Goal: Register for event/course

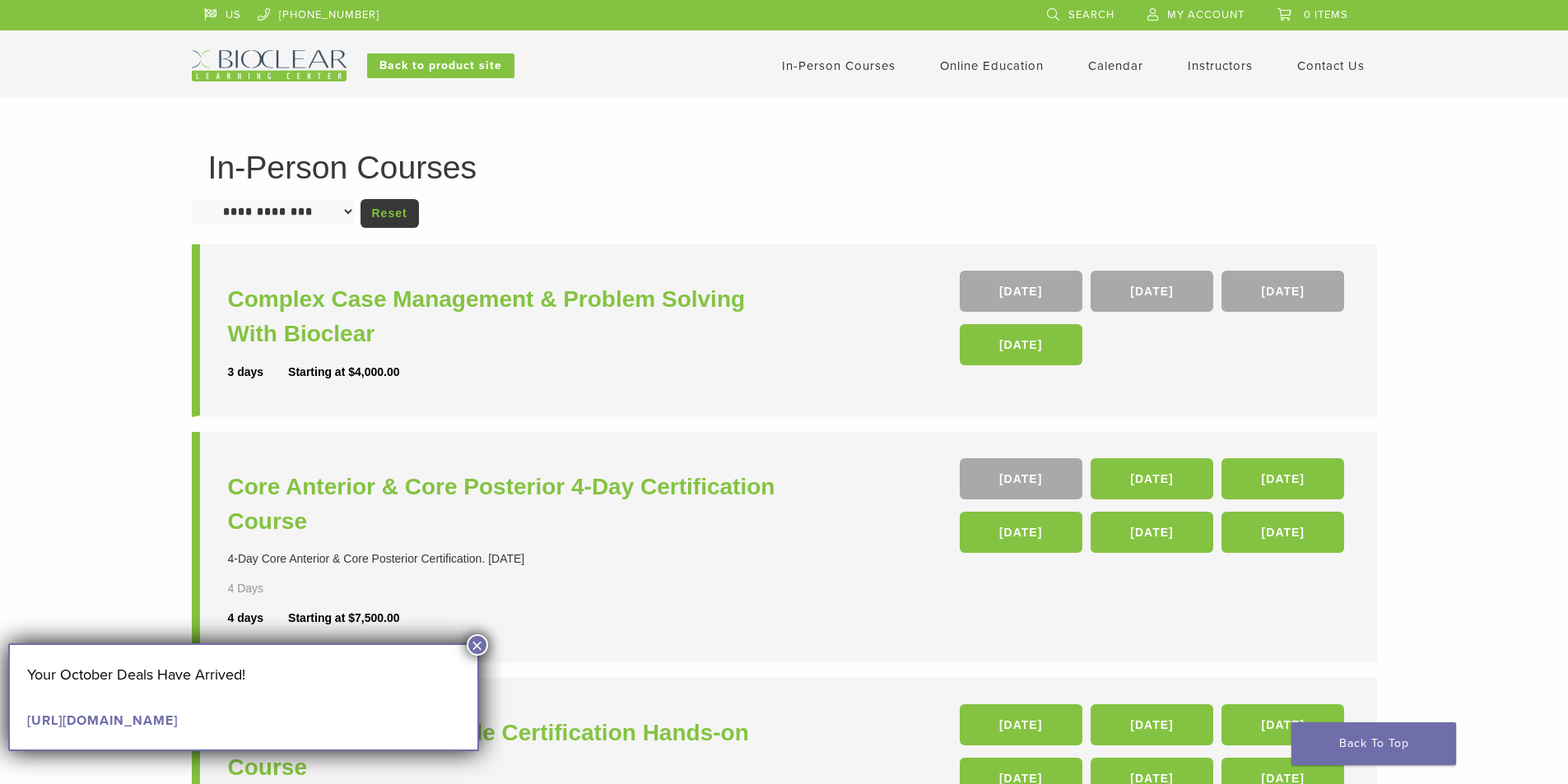
click at [476, 652] on button "×" at bounding box center [477, 644] width 21 height 21
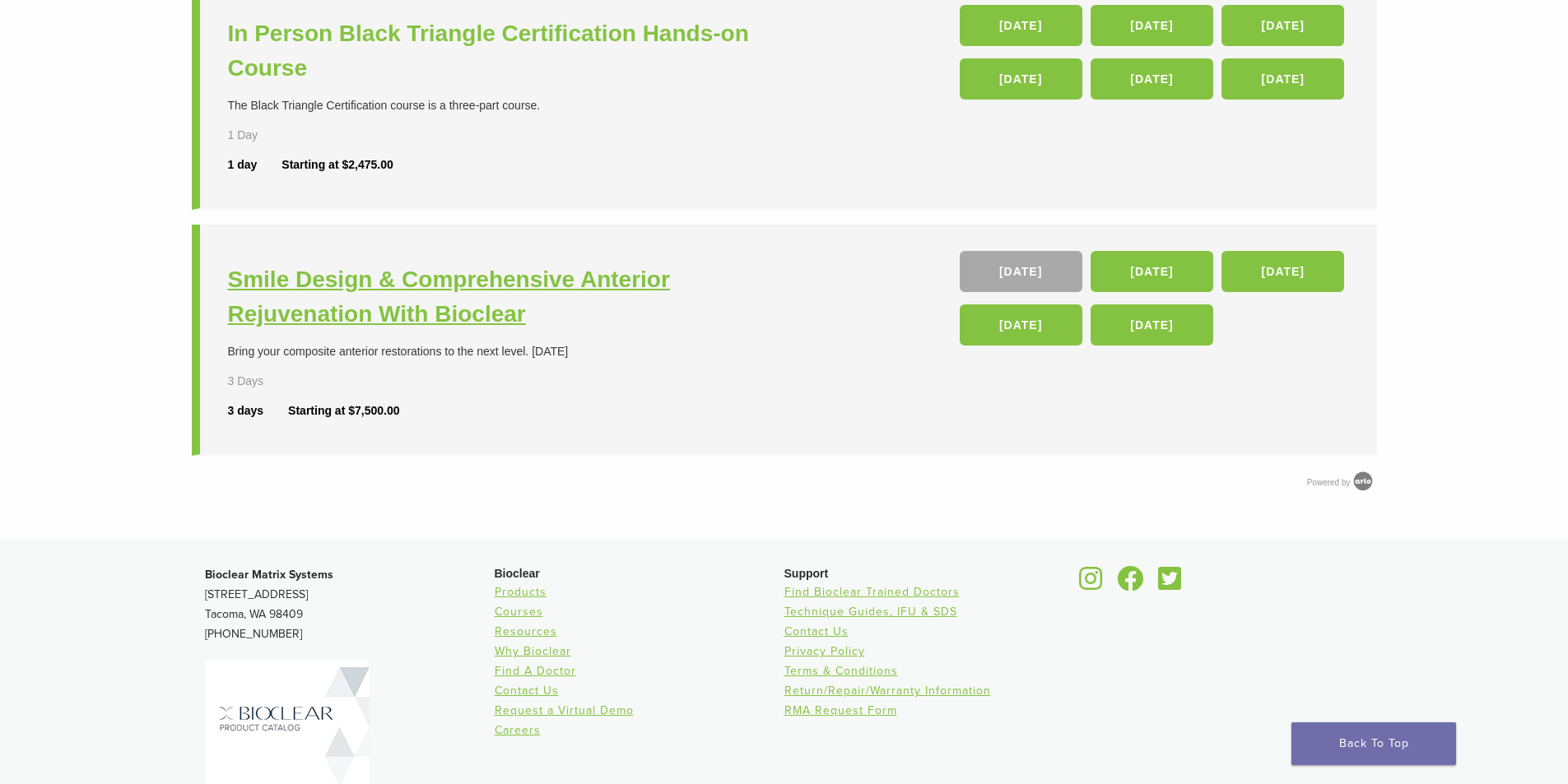
scroll to position [740, 0]
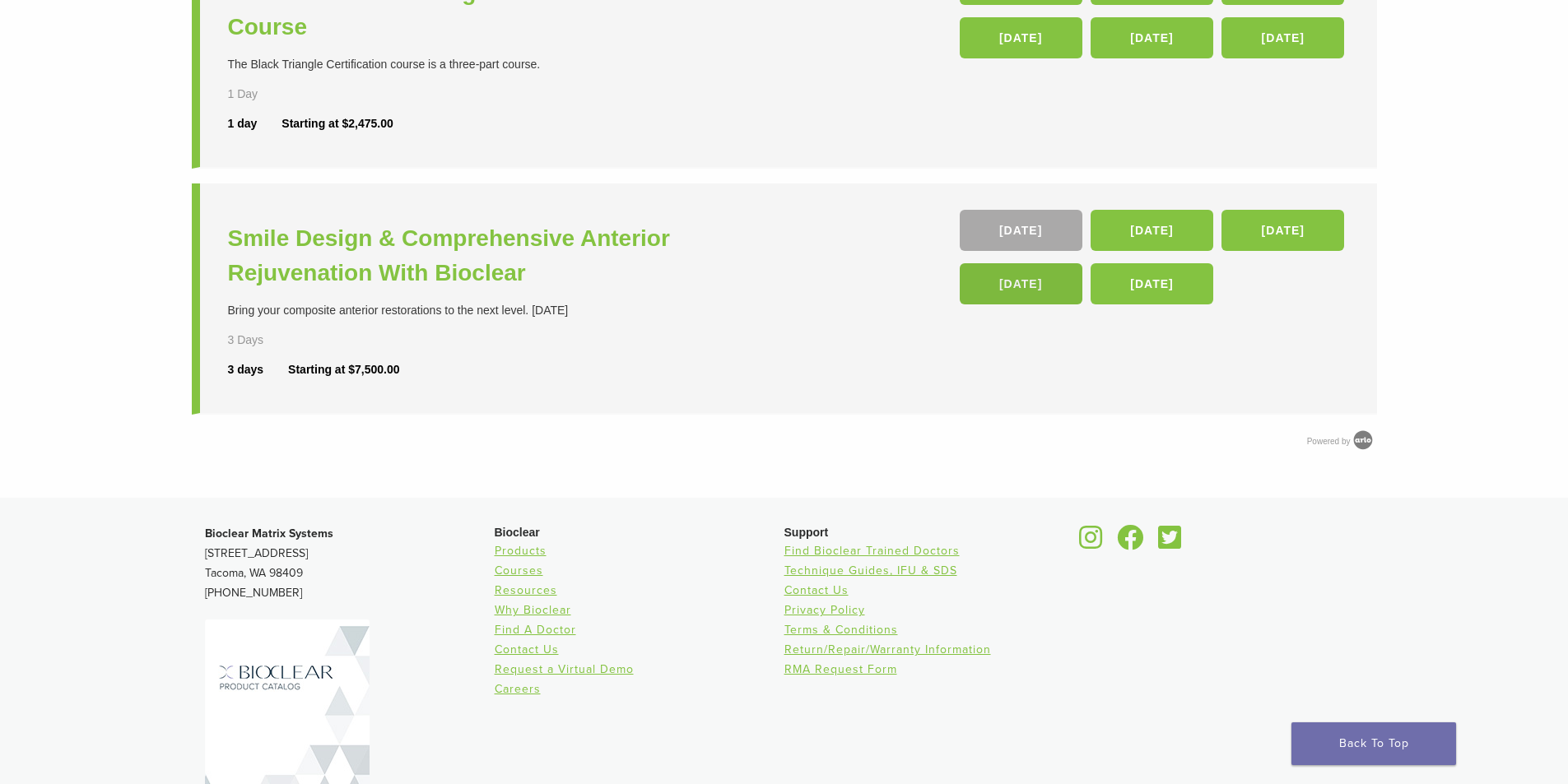
click at [1034, 287] on link "24 Sep 26" at bounding box center [1022, 284] width 123 height 41
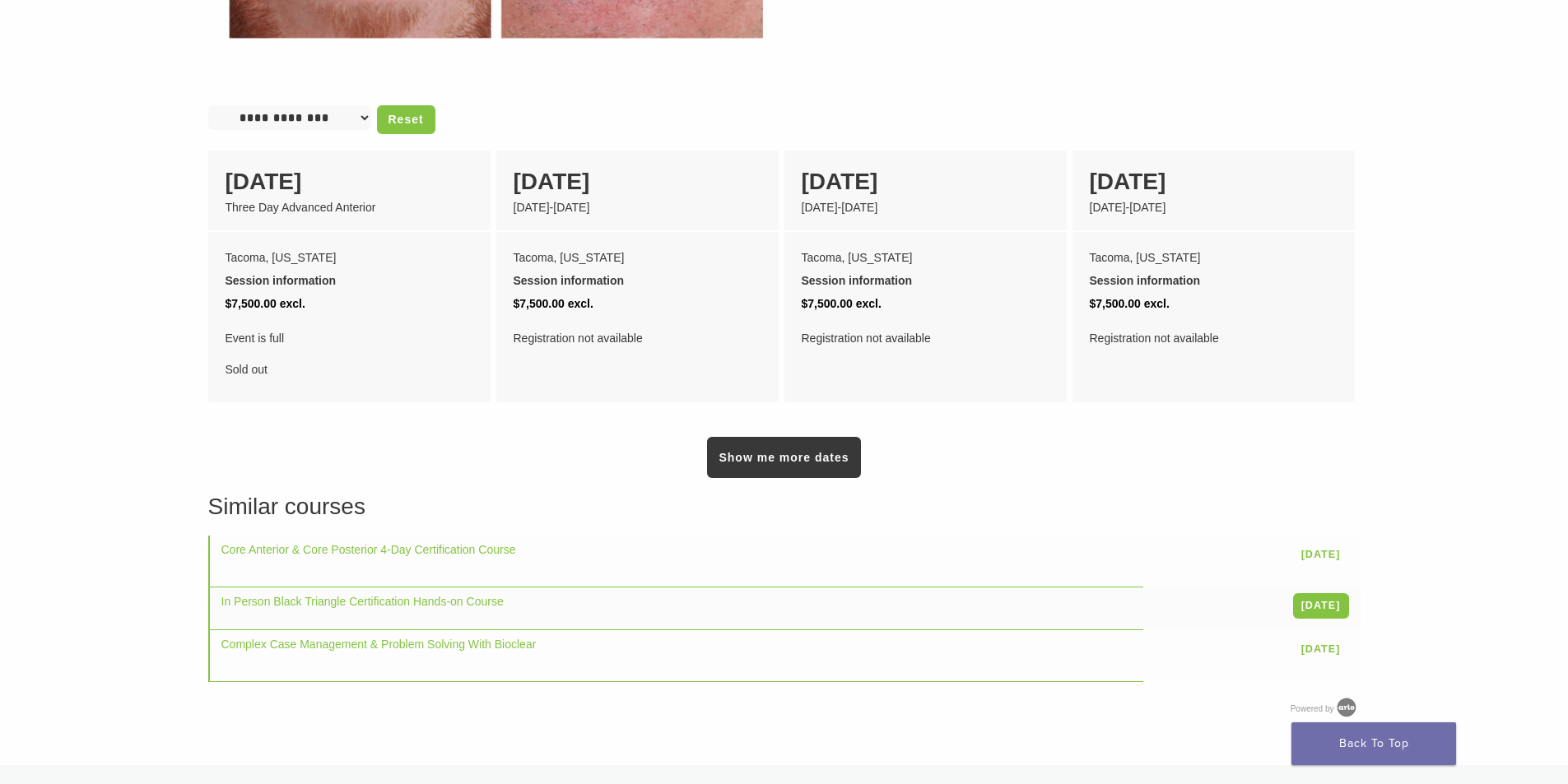
scroll to position [1234, 0]
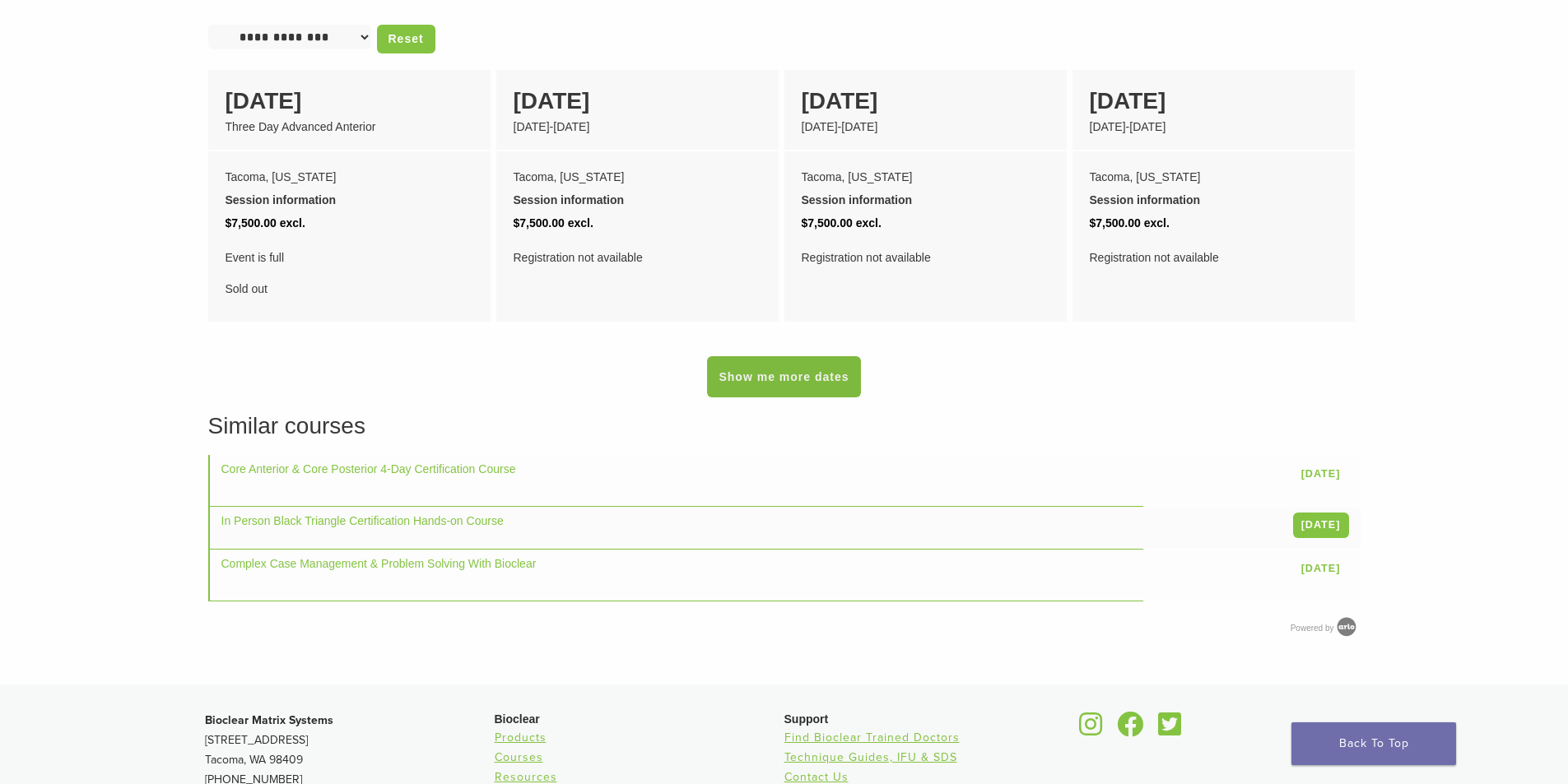
click at [756, 370] on link "Show me more dates" at bounding box center [784, 377] width 153 height 41
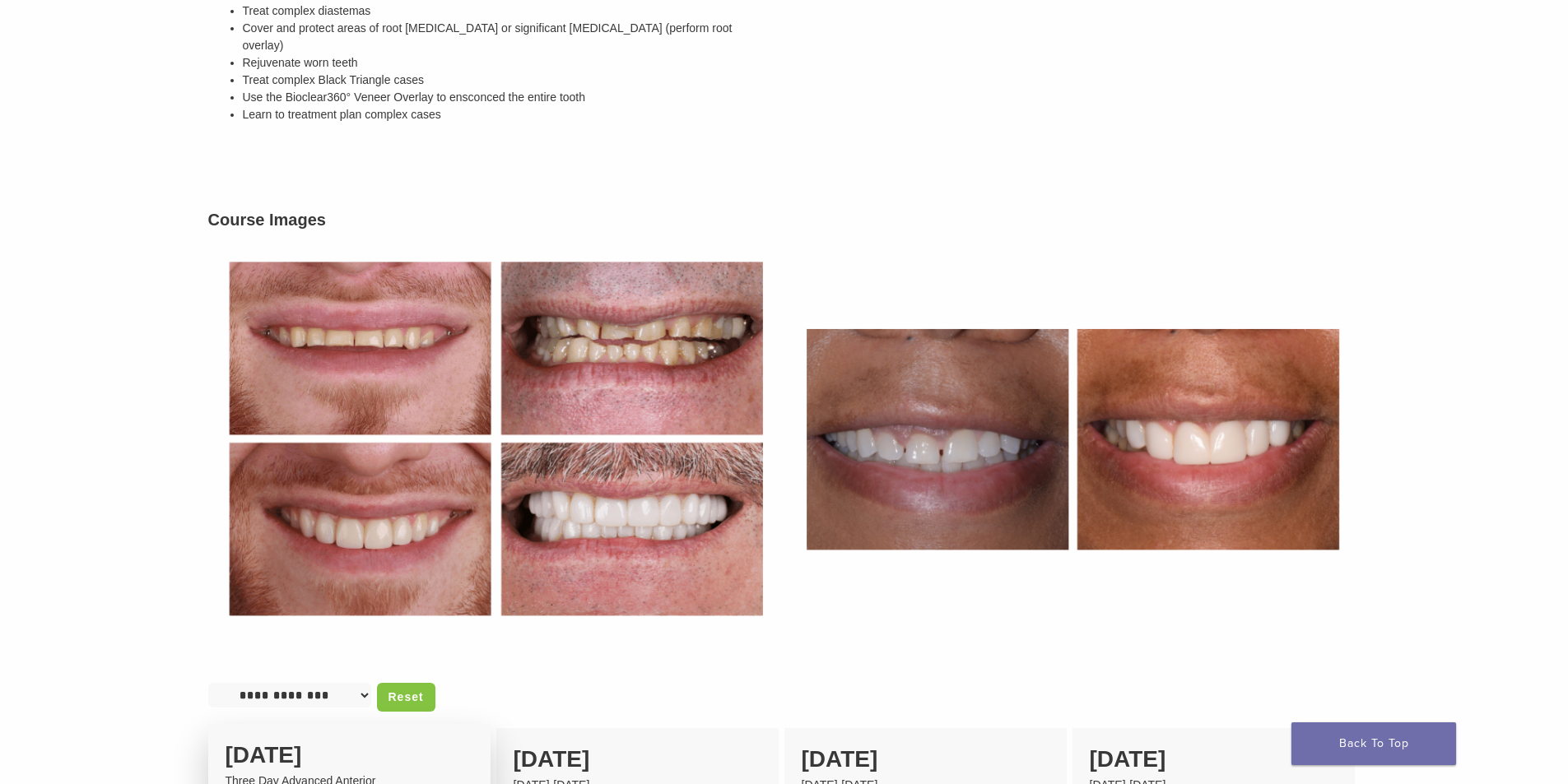
scroll to position [1069, 0]
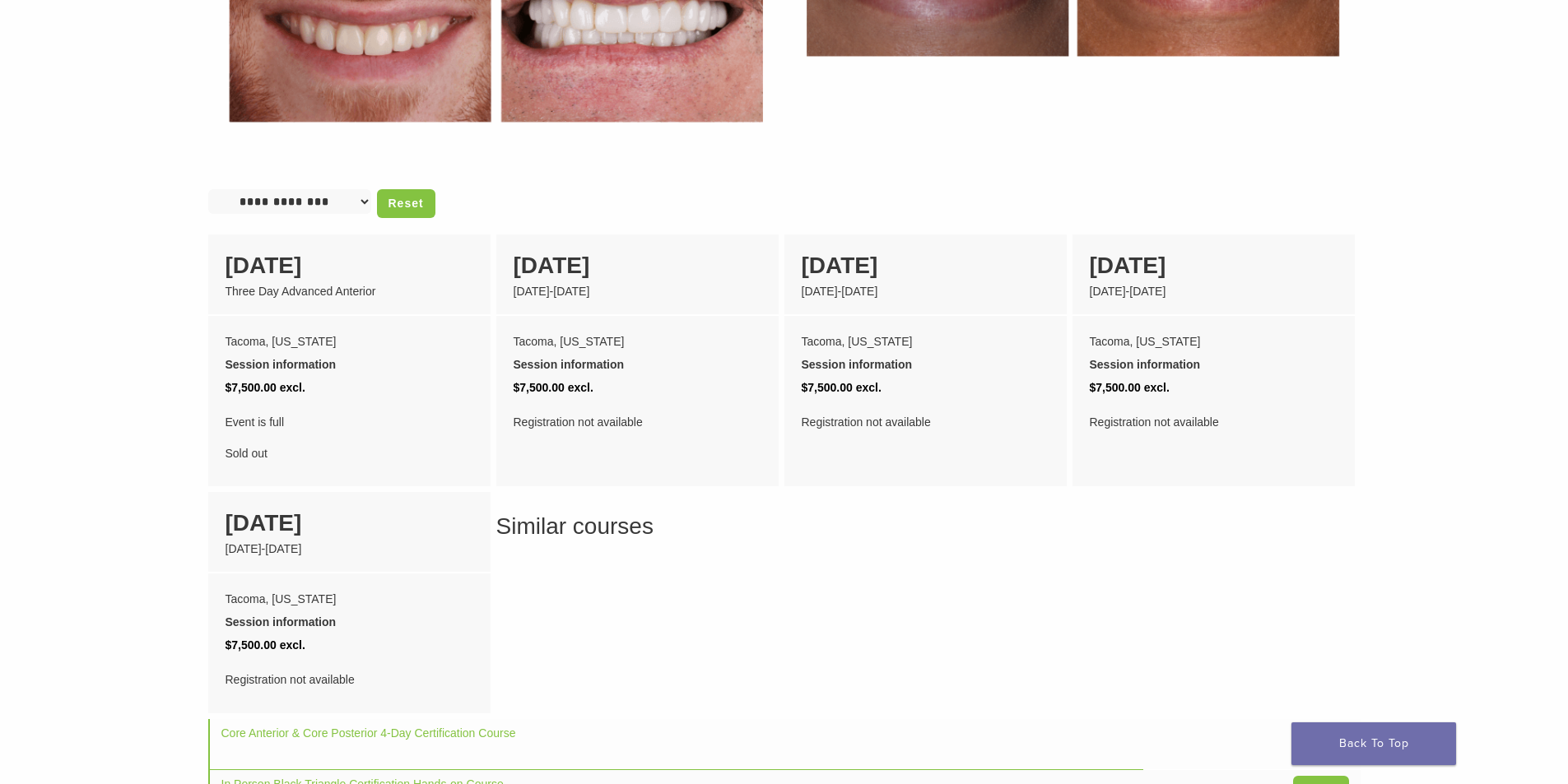
click at [335, 190] on select "**********" at bounding box center [290, 202] width 163 height 25
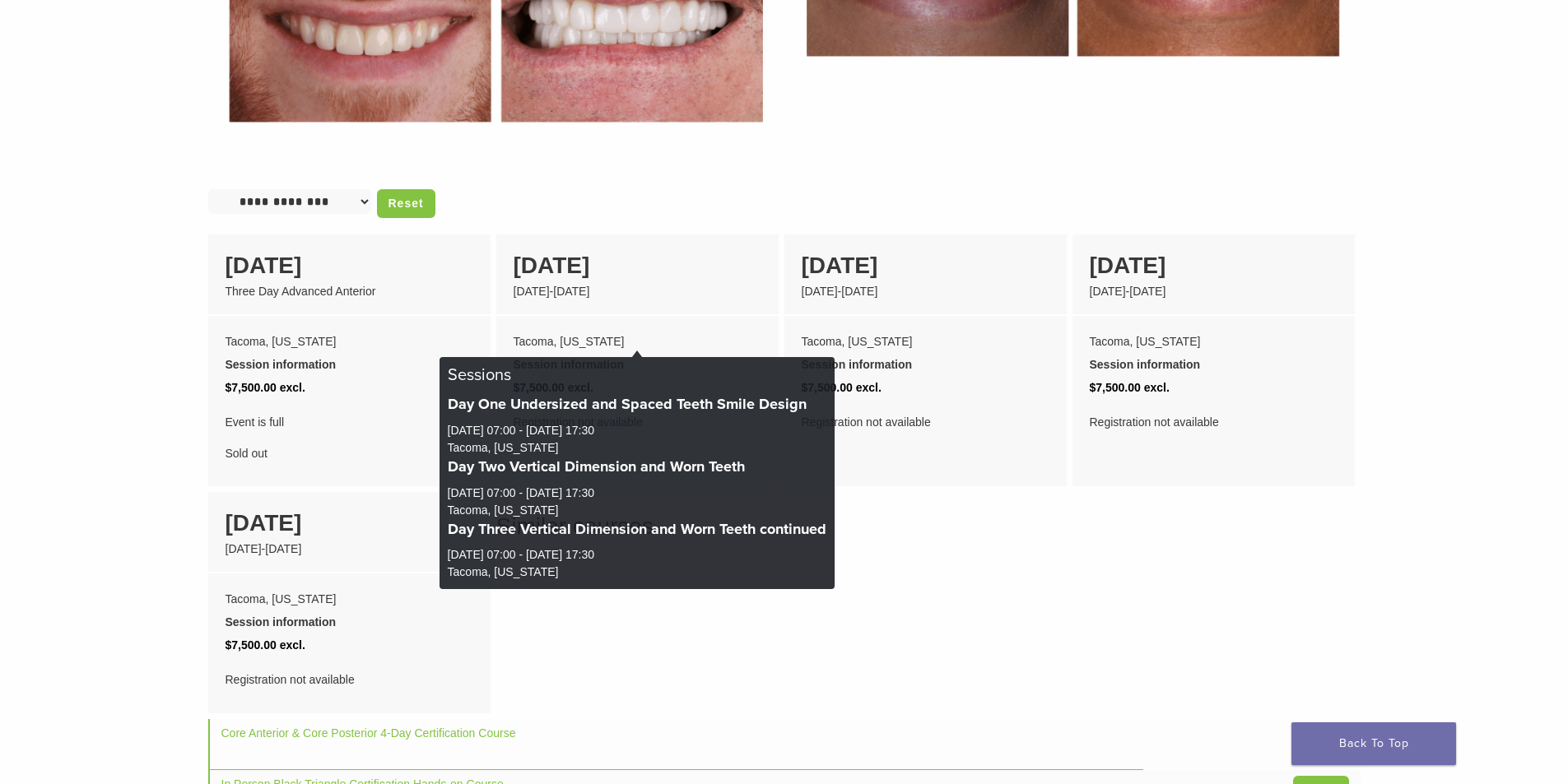
click at [986, 528] on div "Similar courses Core Anterior & Core Posterior 4-Day Certification Course [DATE…" at bounding box center [784, 687] width 1153 height 356
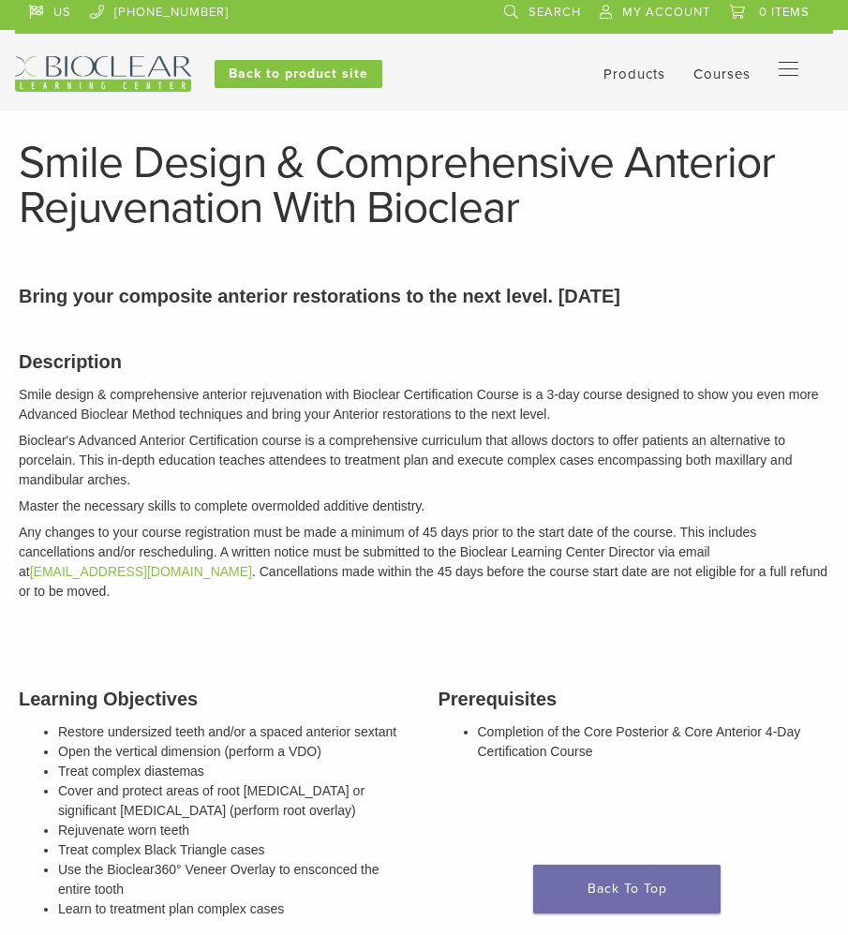
scroll to position [0, 0]
